Goal: Communication & Community: Answer question/provide support

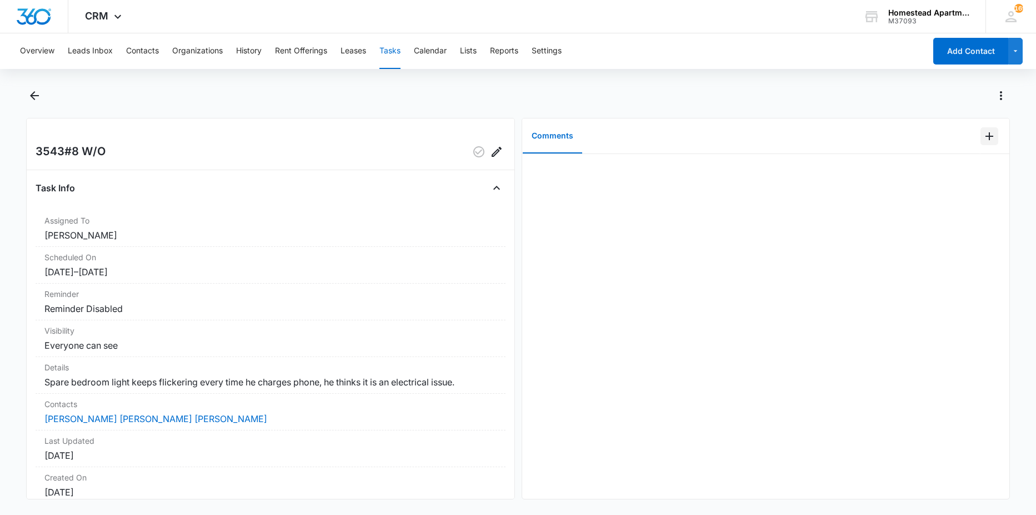
click at [985, 138] on icon "Add Comment" at bounding box center [989, 135] width 13 height 13
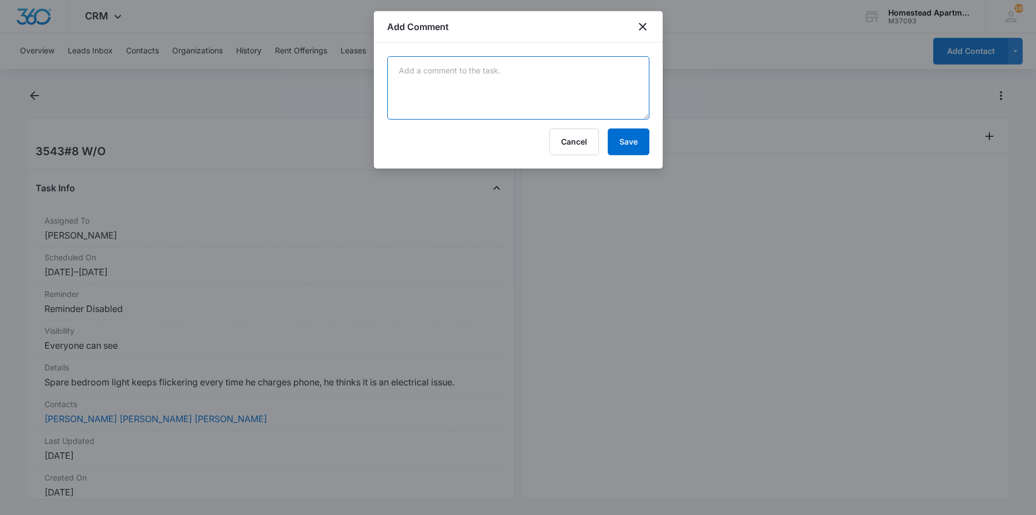
click at [483, 100] on textarea at bounding box center [518, 87] width 262 height 63
click at [566, 71] on textarea "he ended up needing a new outlet so i got the replaced and replaced the light b…" at bounding box center [518, 87] width 262 height 63
click at [520, 99] on textarea "he ended up needing a new outlet so i got that replaced and replaced the light …" at bounding box center [518, 87] width 262 height 63
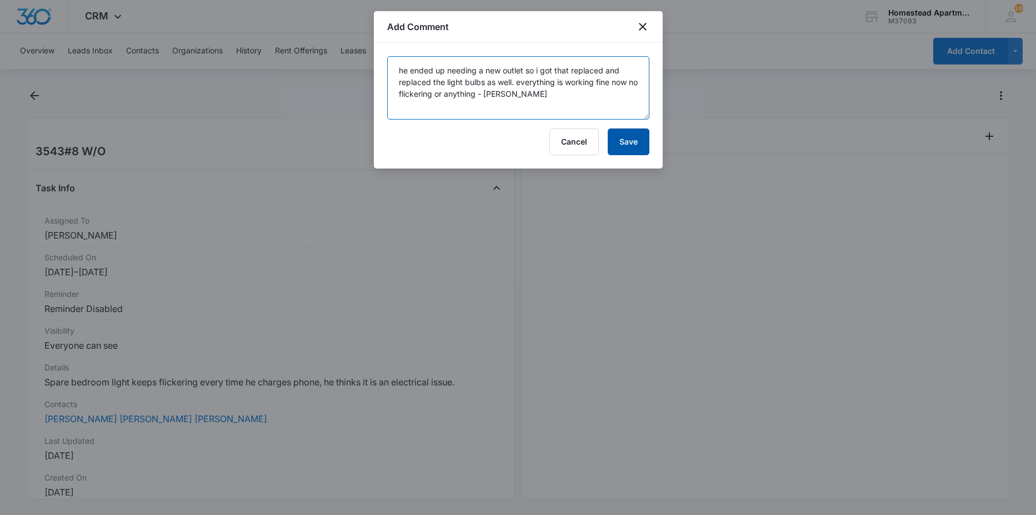
type textarea "he ended up needing a new outlet so i got that replaced and replaced the light …"
click at [619, 136] on button "Save" at bounding box center [629, 141] width 42 height 27
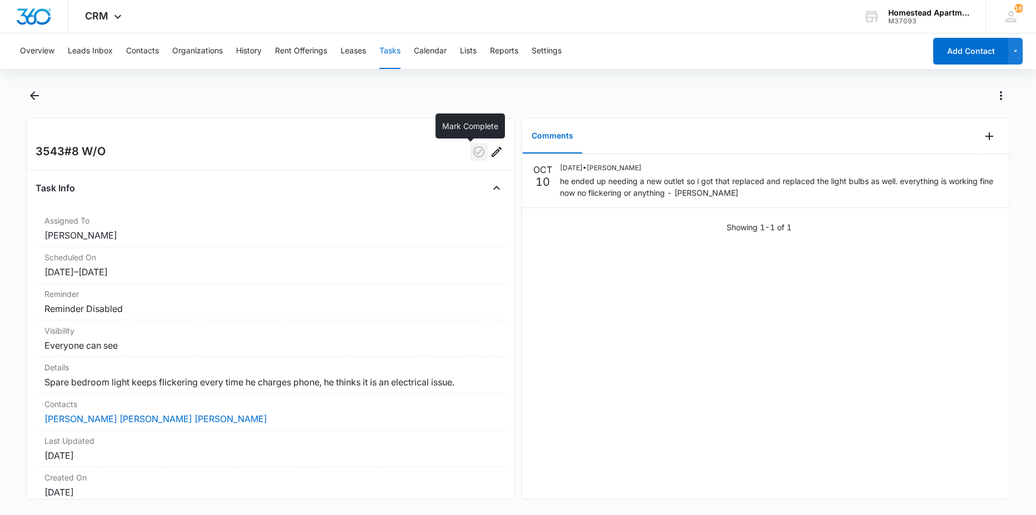
click at [478, 156] on button "button" at bounding box center [479, 152] width 18 height 18
click at [41, 97] on icon "Back" at bounding box center [34, 95] width 13 height 13
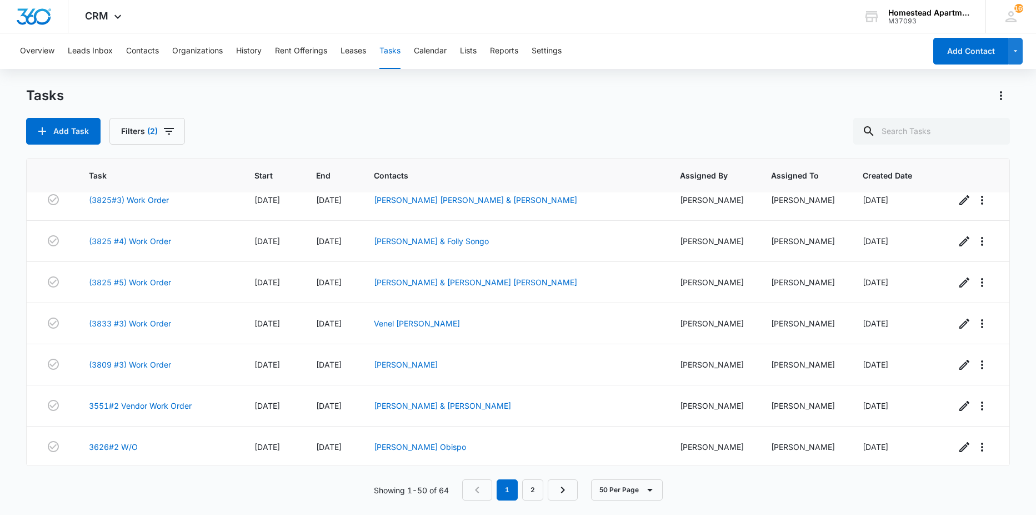
scroll to position [1788, 0]
click at [882, 179] on span "Created Date" at bounding box center [888, 175] width 50 height 12
click at [119, 447] on link "3626#2 W/O" at bounding box center [113, 445] width 49 height 12
